Goal: Task Accomplishment & Management: Complete application form

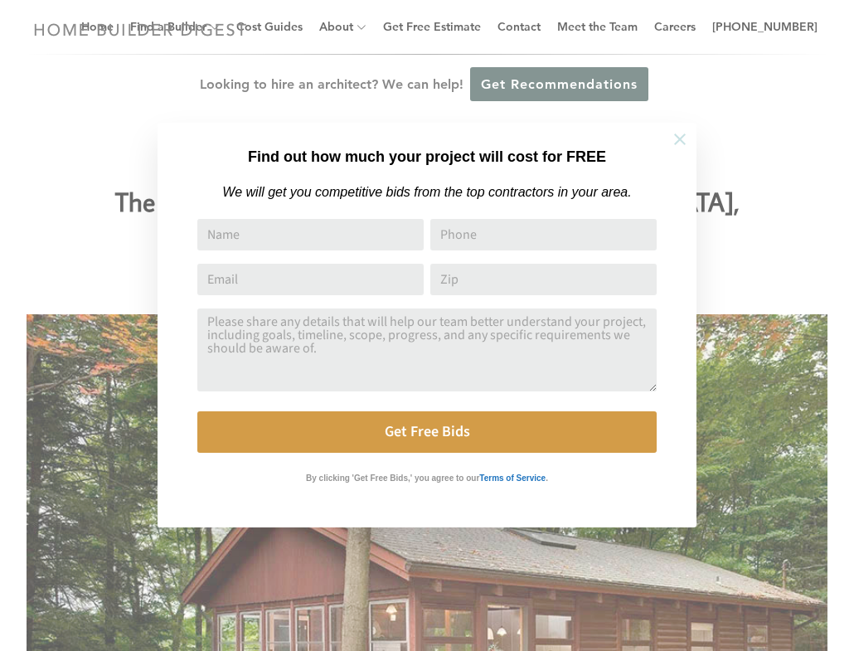
click at [686, 135] on icon at bounding box center [679, 139] width 18 height 18
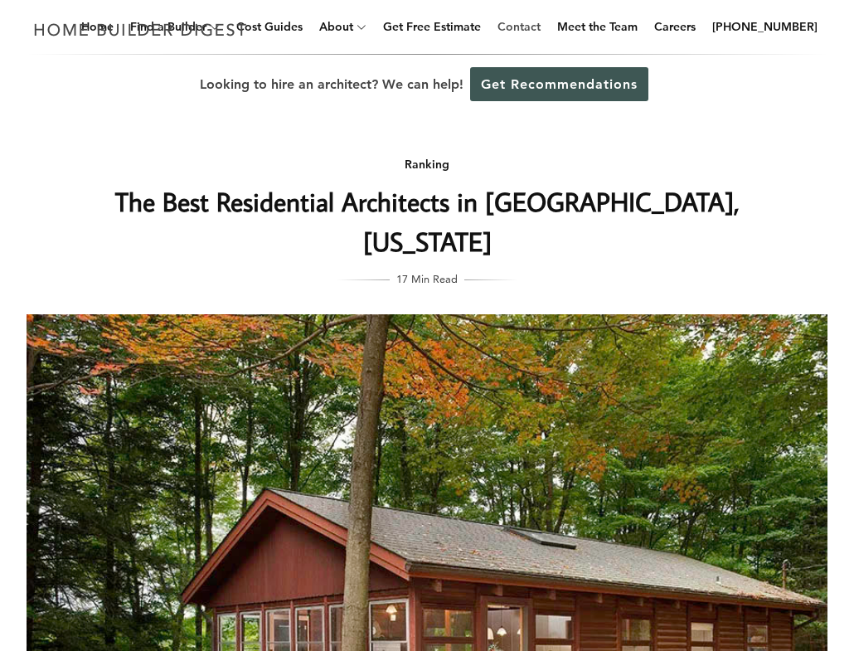
click at [547, 24] on link "Contact" at bounding box center [519, 26] width 56 height 53
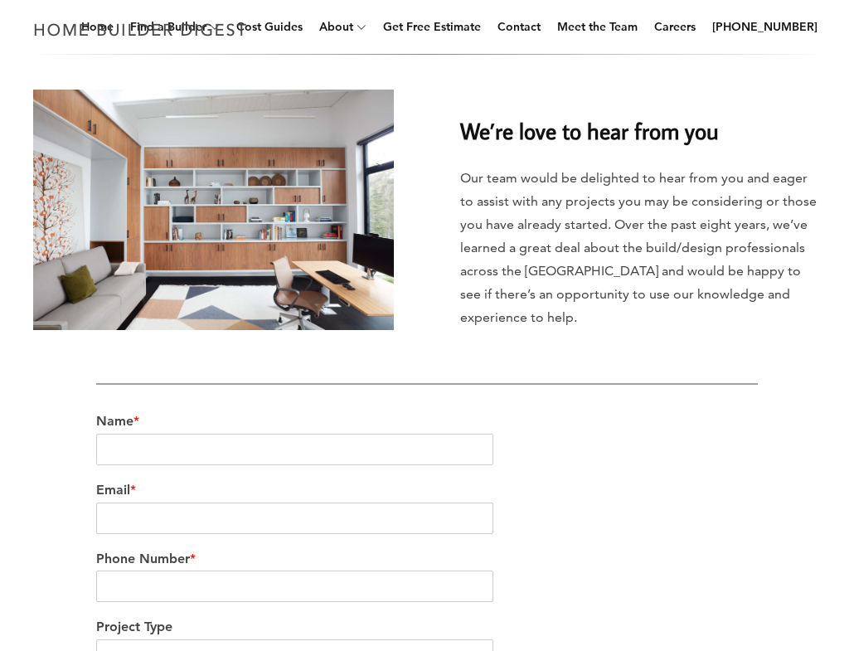
scroll to position [246, 0]
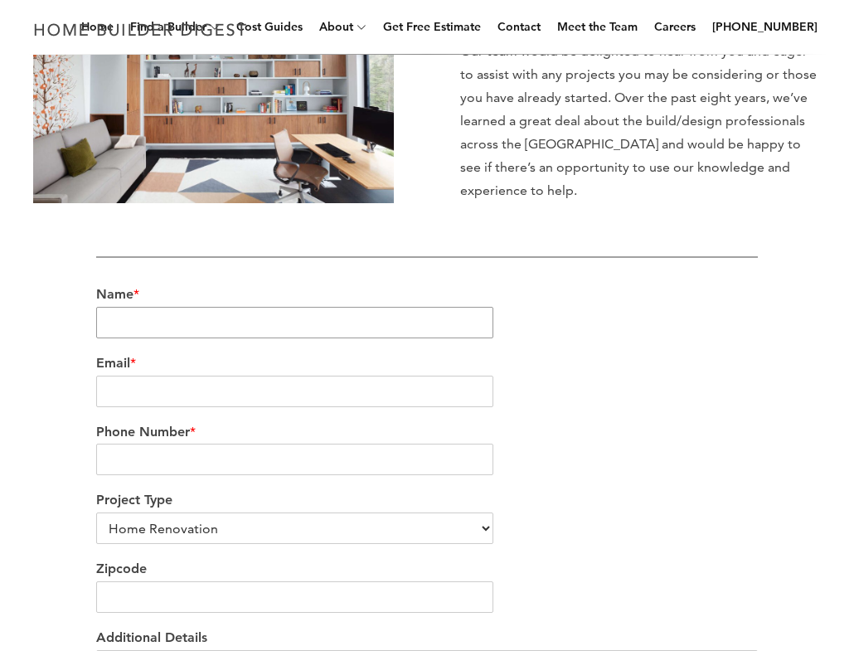
click at [178, 317] on input "Name *" at bounding box center [294, 322] width 397 height 31
type input "[PERSON_NAME]"
type input "e"
type input "[EMAIL_ADDRESS][DOMAIN_NAME]"
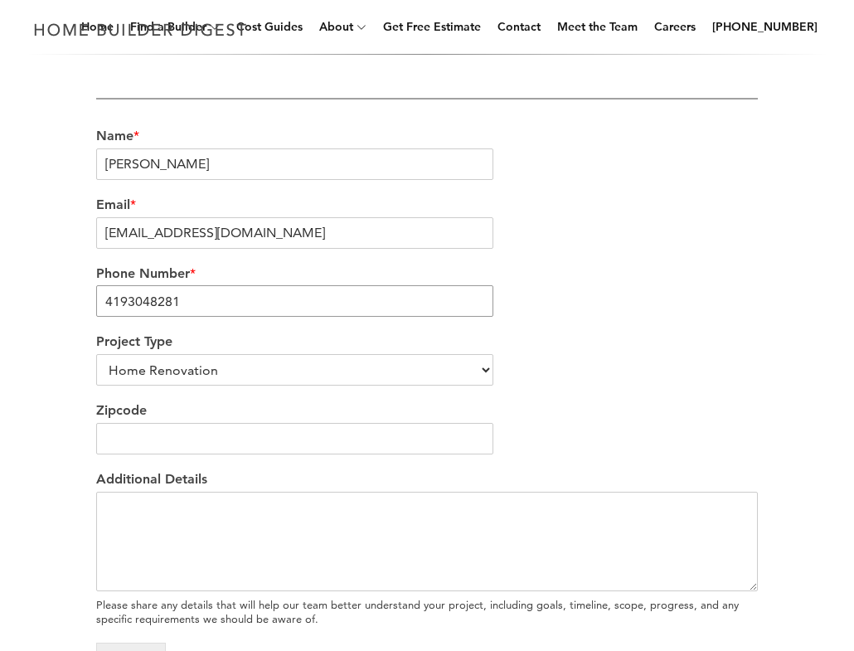
scroll to position [621, 0]
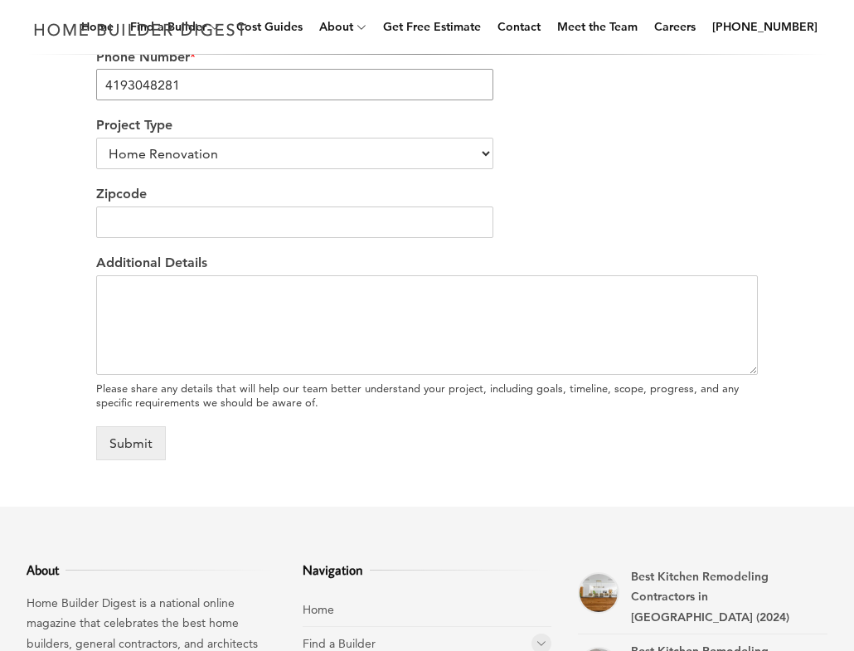
type input "4193048281"
select select "Custom Home Builder"
click at [153, 217] on input "Zipcode" at bounding box center [294, 221] width 397 height 31
type input "1"
click at [219, 325] on textarea "Additional Details" at bounding box center [426, 324] width 661 height 99
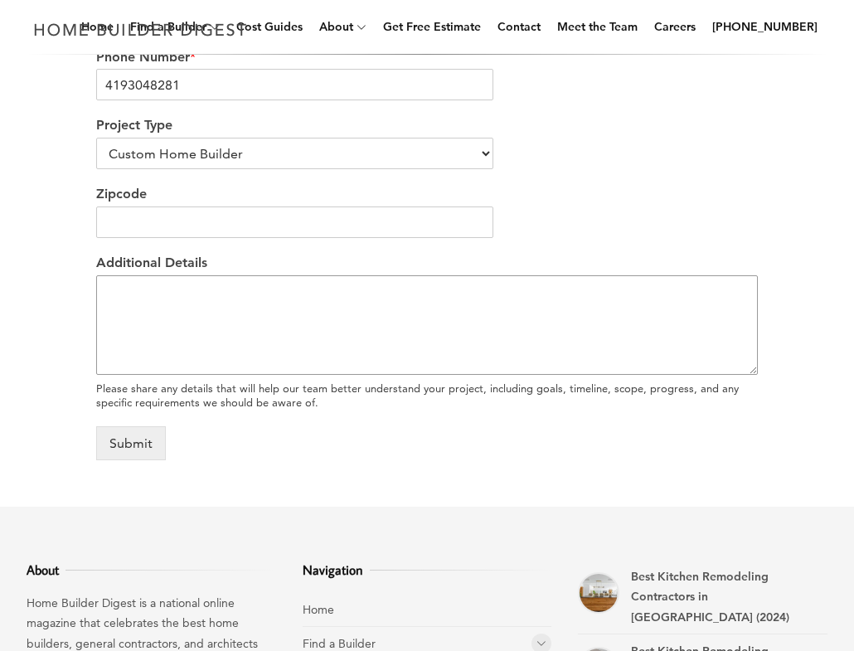
paste textarea "My husband and I recently purchased Lot #9 at 1608 Memory Court Lane in Frankli…"
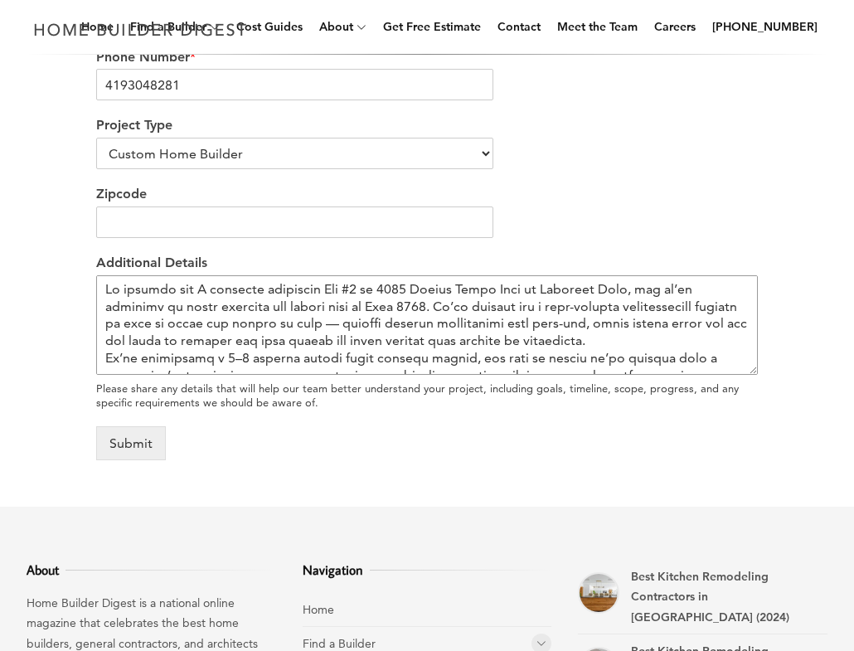
scroll to position [0, 0]
type textarea "My husband and I recently purchased Lot #9 at 1608 Memory Court Lane in Frankli…"
click at [220, 223] on input "Zipcode" at bounding box center [294, 221] width 397 height 31
type input "15206"
click at [265, 335] on textarea "Additional Details" at bounding box center [426, 324] width 661 height 99
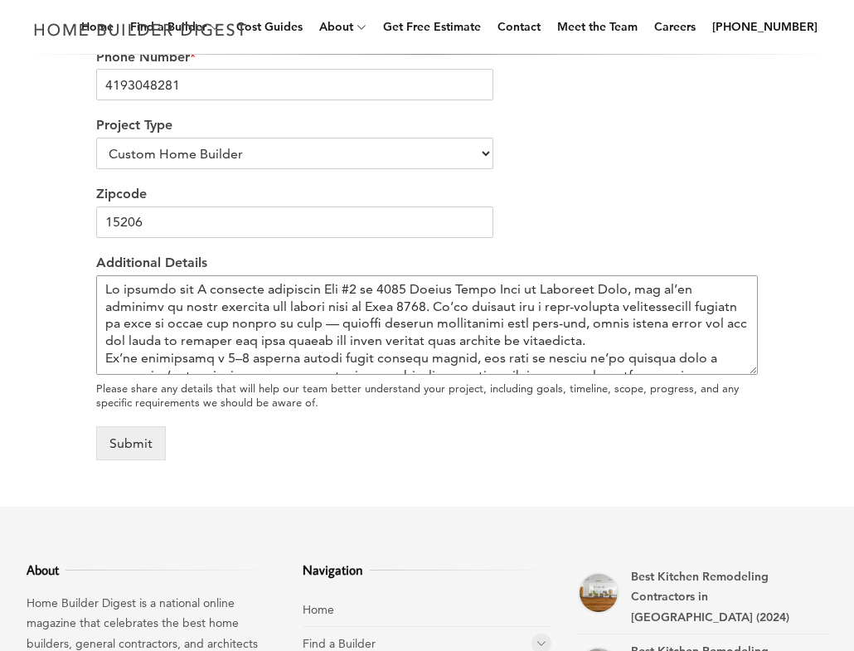
click at [628, 288] on textarea "Additional Details" at bounding box center [426, 324] width 661 height 99
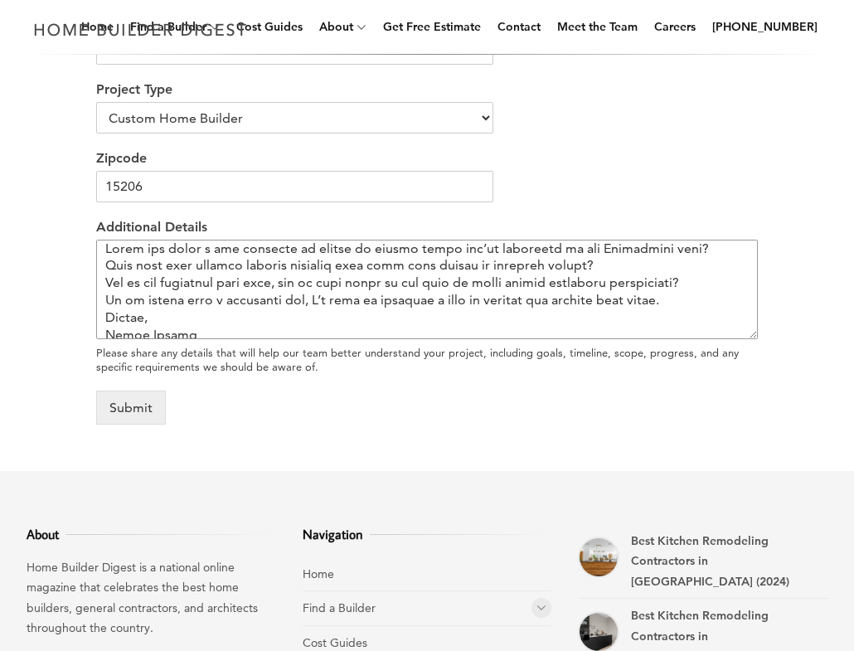
scroll to position [194, 0]
type textarea "My husband and I recently purchased Lot #9 at 1608 Memory Court Lane in Frankli…"
click at [127, 407] on button "Submit" at bounding box center [131, 407] width 70 height 34
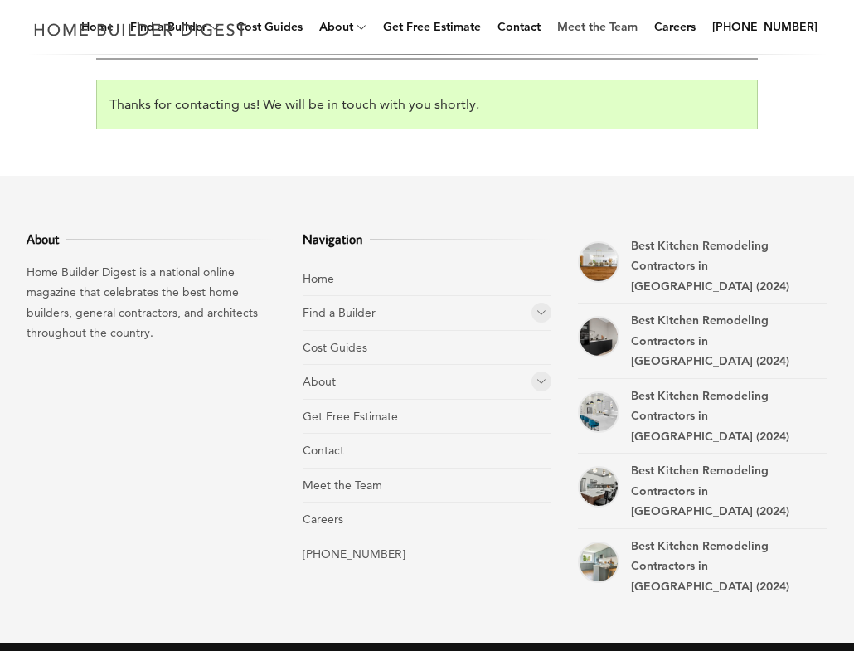
scroll to position [440, 0]
